Goal: Information Seeking & Learning: Learn about a topic

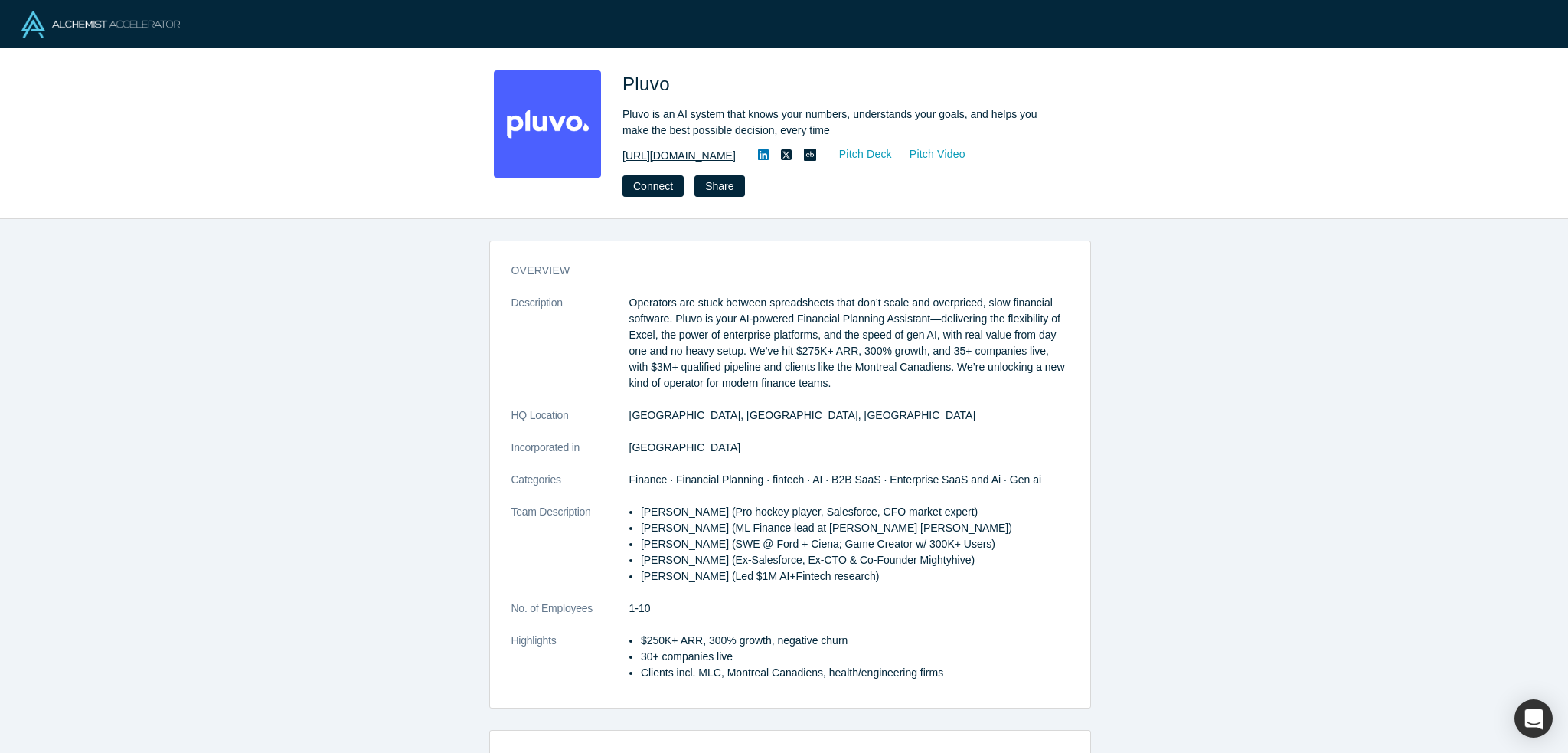
click at [683, 155] on link "https://pluvo.io/" at bounding box center [679, 156] width 113 height 16
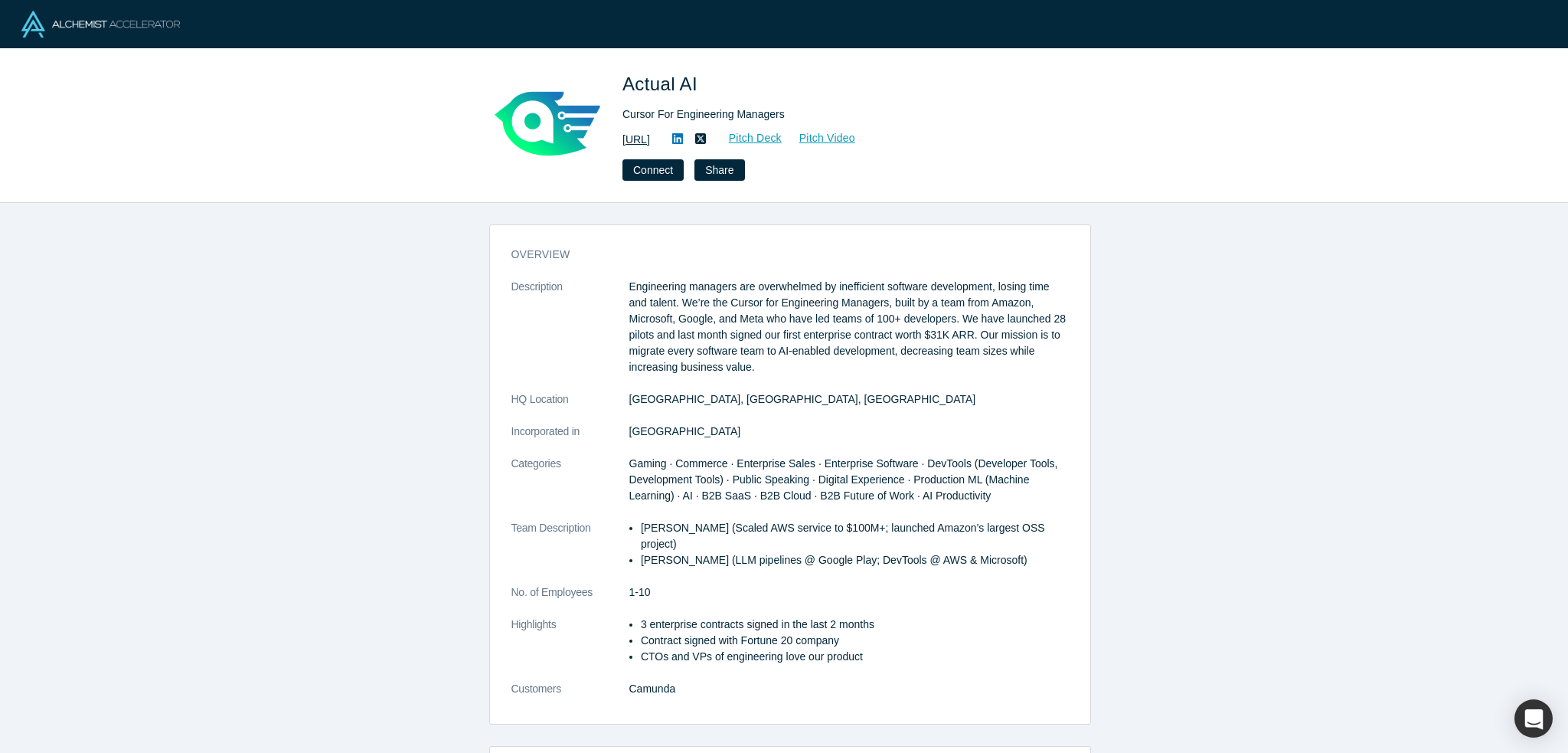
drag, startPoint x: 0, startPoint y: 0, endPoint x: 668, endPoint y: 135, distance: 681.5
click at [650, 135] on link "https://actual.ai" at bounding box center [636, 140] width 28 height 16
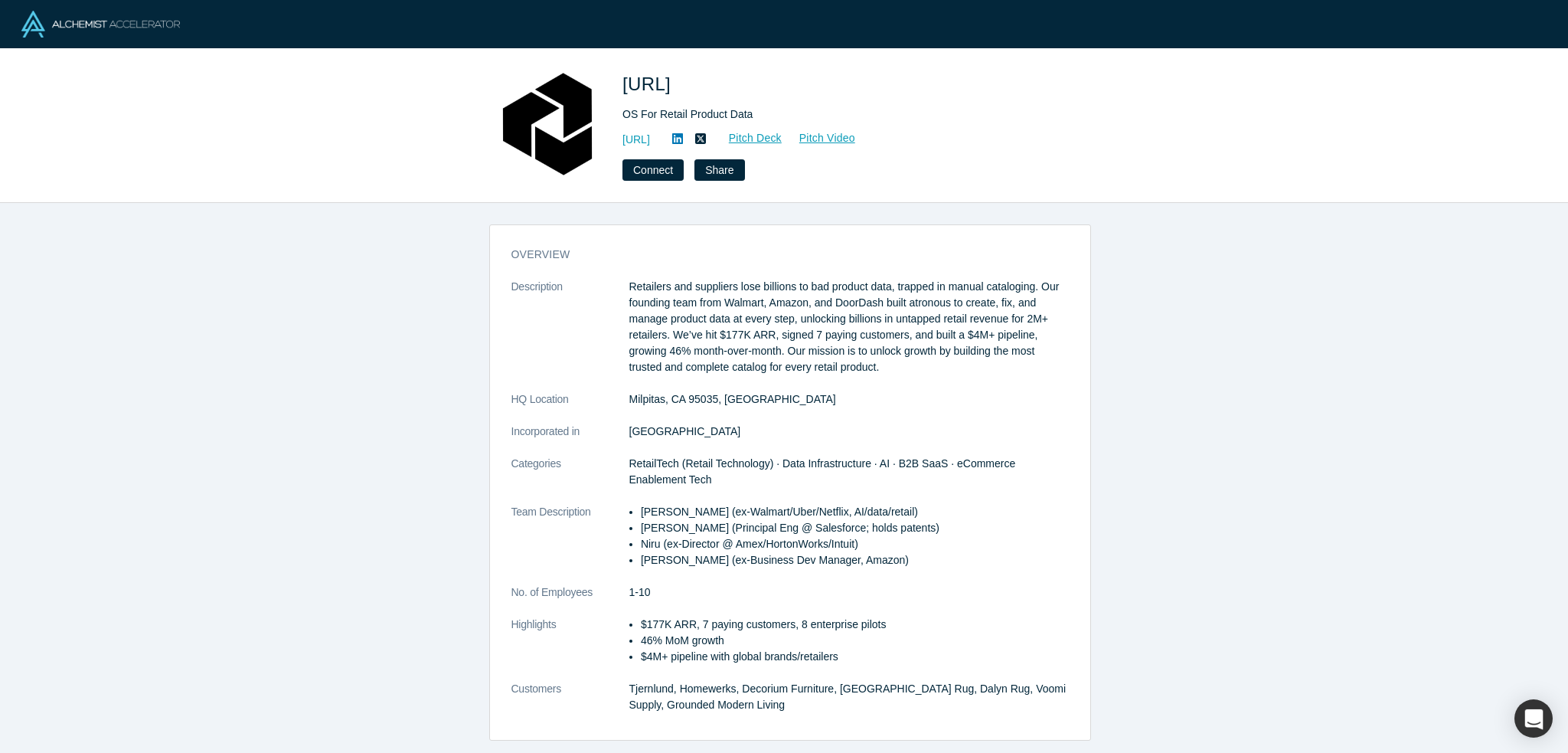
click at [650, 140] on link "[URL]" at bounding box center [636, 140] width 28 height 16
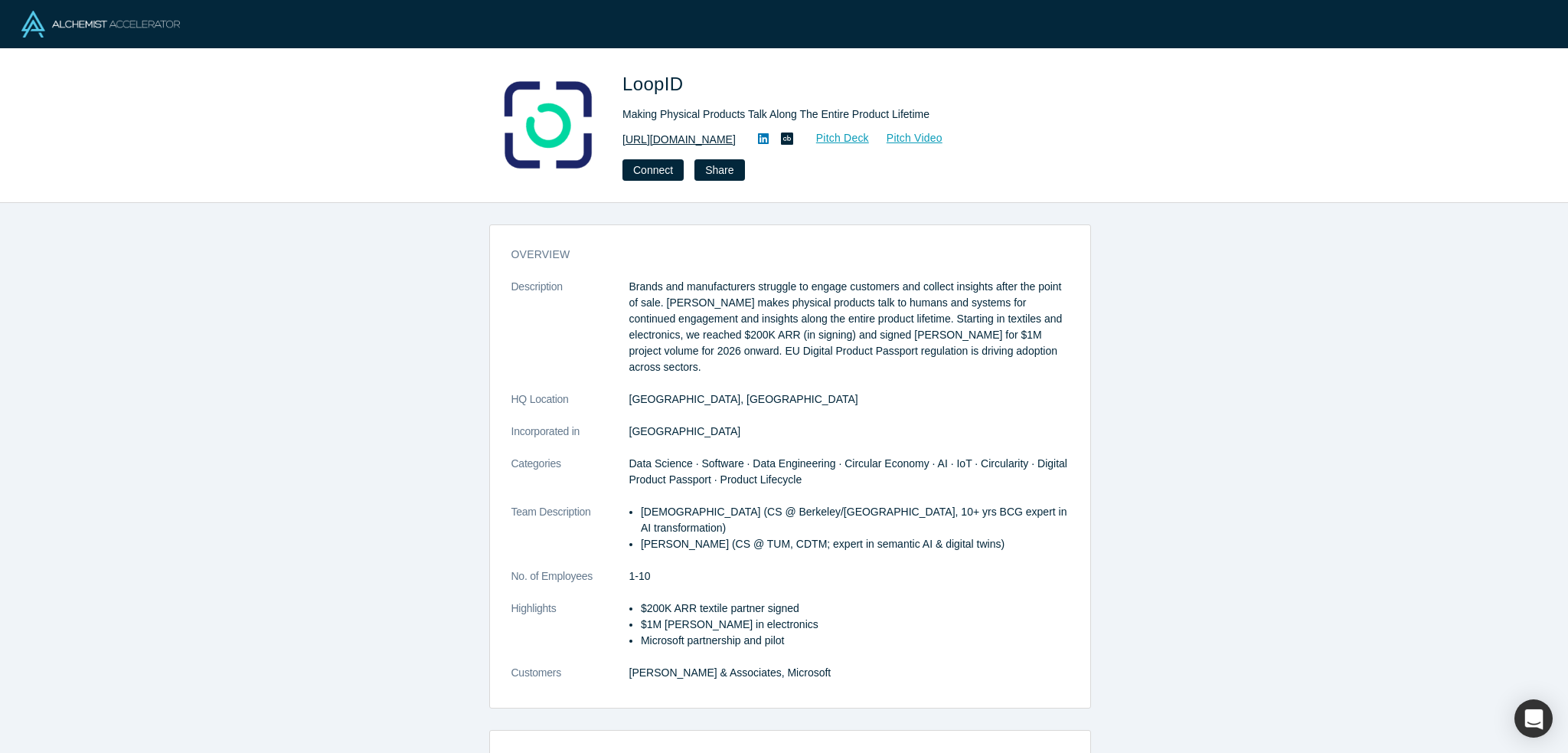
click at [717, 143] on link "https://www.loopid.com" at bounding box center [679, 140] width 113 height 16
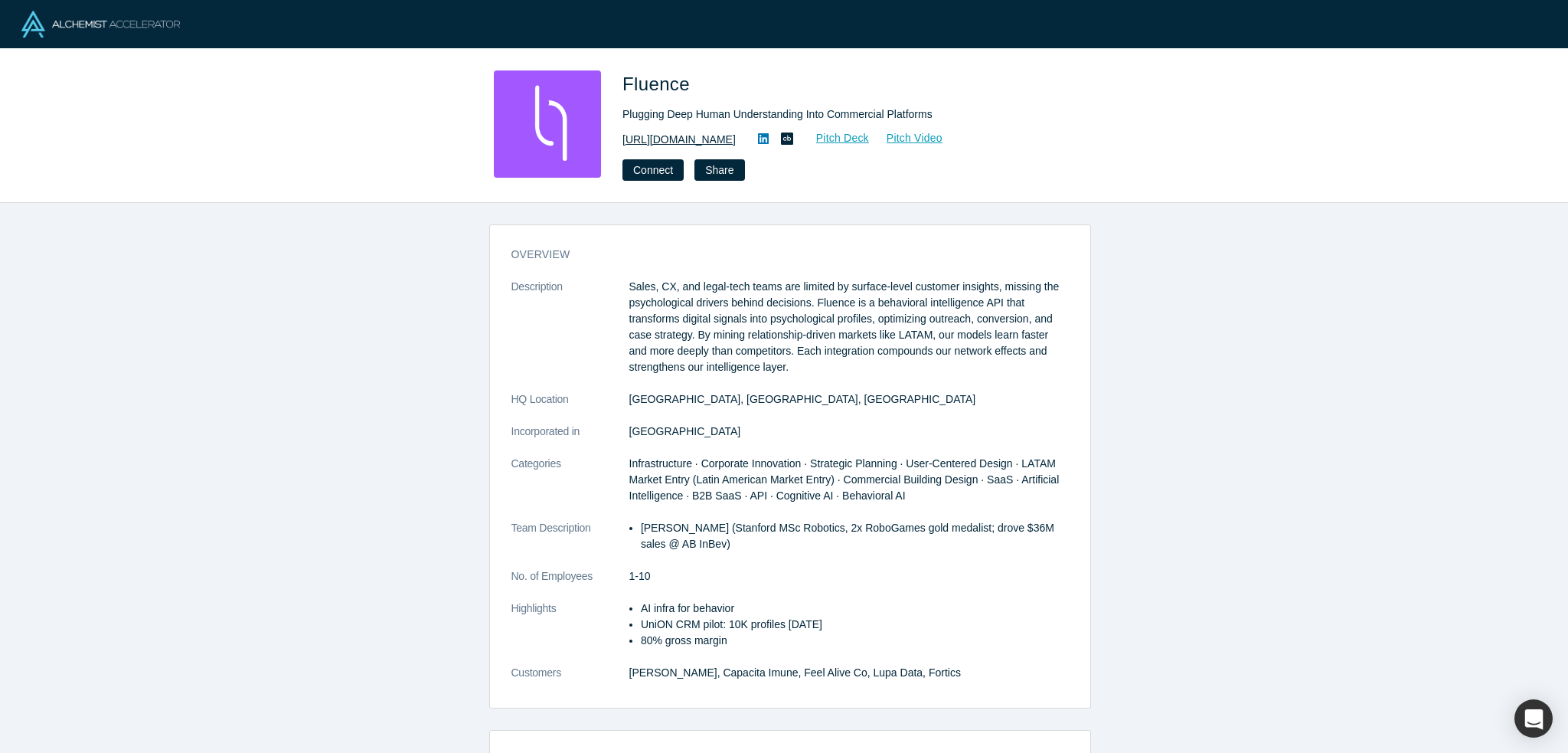
click at [728, 134] on link "[URL][DOMAIN_NAME]" at bounding box center [679, 140] width 113 height 16
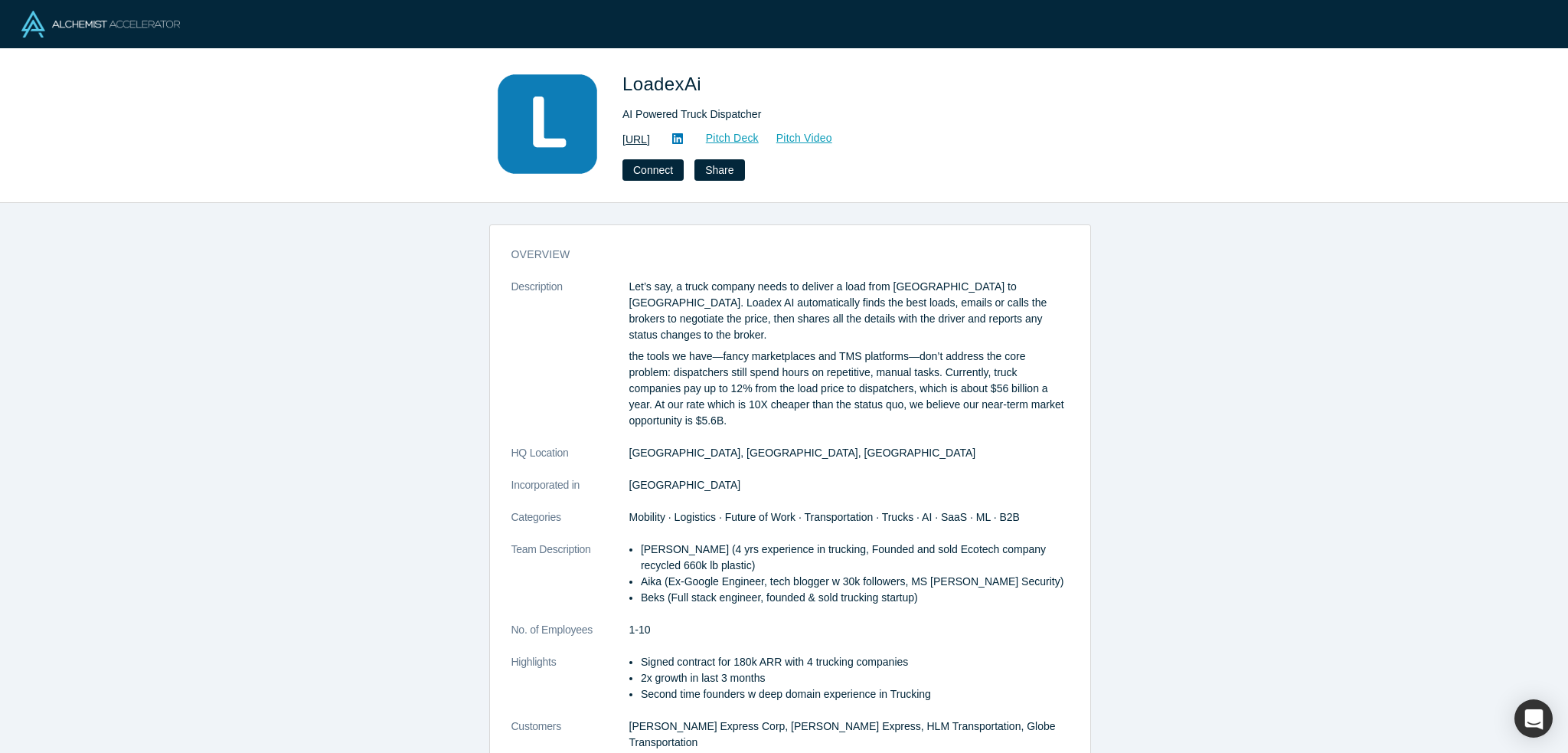
click at [650, 134] on link "https://loadex.ai" at bounding box center [636, 140] width 28 height 16
